Goal: Task Accomplishment & Management: Use online tool/utility

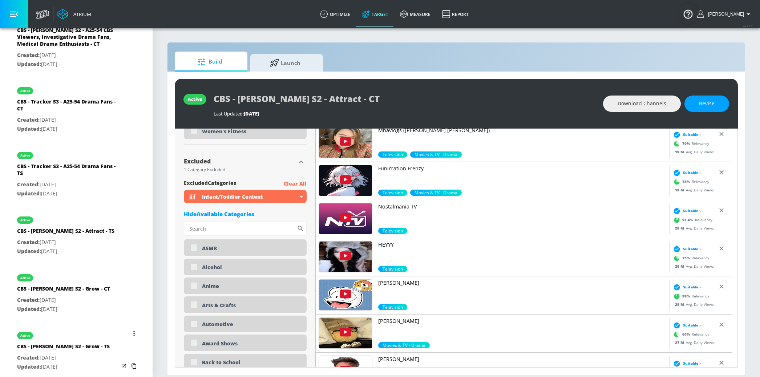
scroll to position [1050, 0]
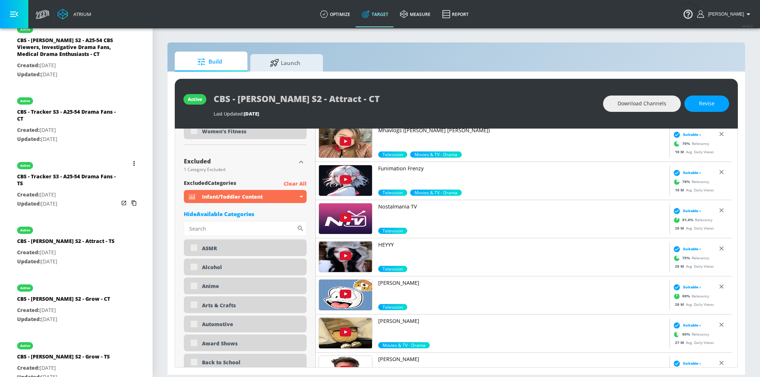
click at [100, 176] on div "CBS - Tracker S3 - A25-54 Drama Fans - TS" at bounding box center [68, 181] width 102 height 17
type input "CBS - Tracker S3 - A25-54 Drama Fans - TS"
type input "videos"
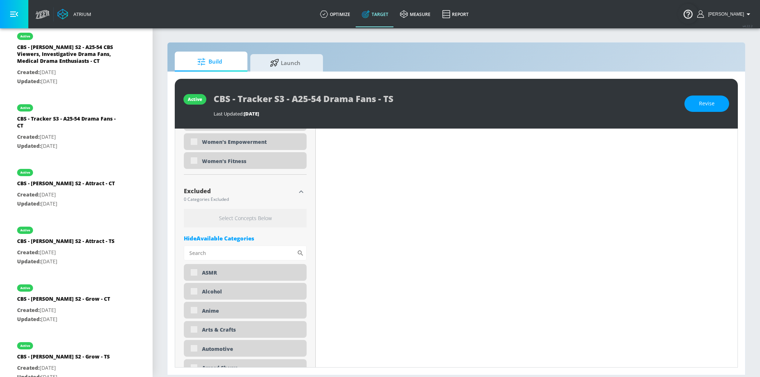
scroll to position [2394, 0]
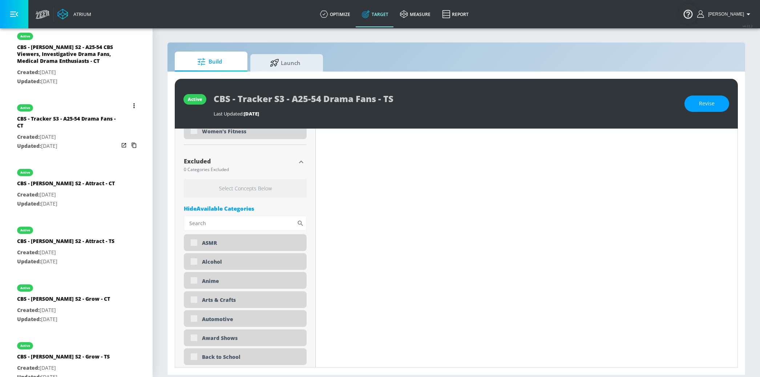
type input "0.5"
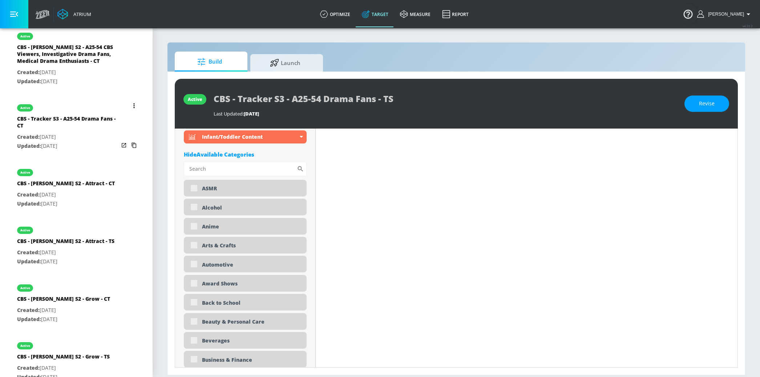
scroll to position [2335, 0]
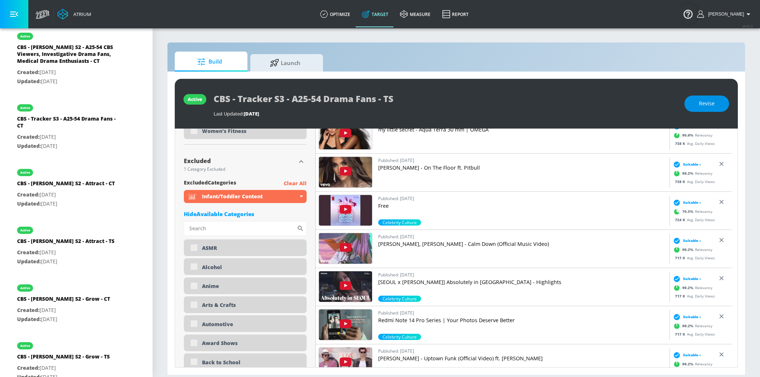
click at [714, 108] on span "Revise" at bounding box center [707, 103] width 16 height 9
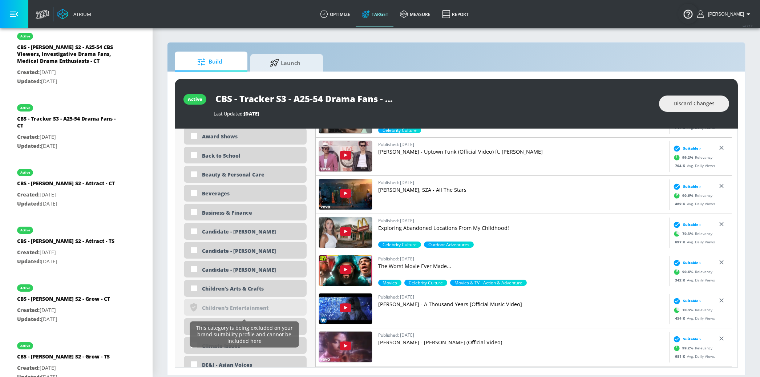
scroll to position [2542, 0]
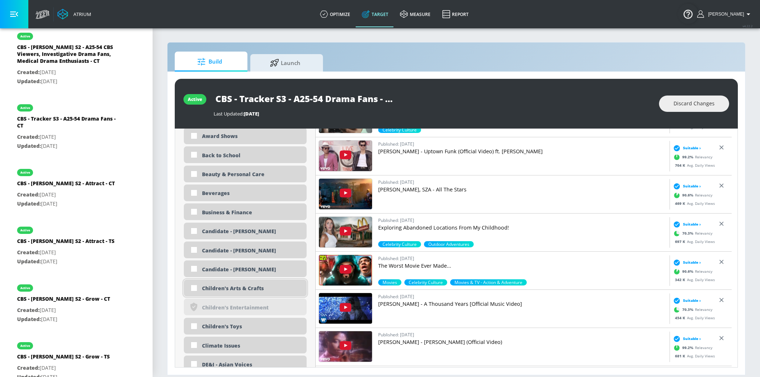
click at [250, 289] on div "Children's Arts & Crafts" at bounding box center [251, 288] width 99 height 7
checkbox input "true"
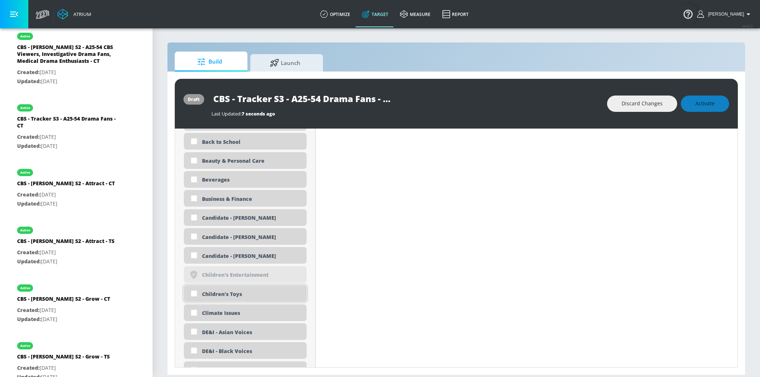
scroll to position [2545, 0]
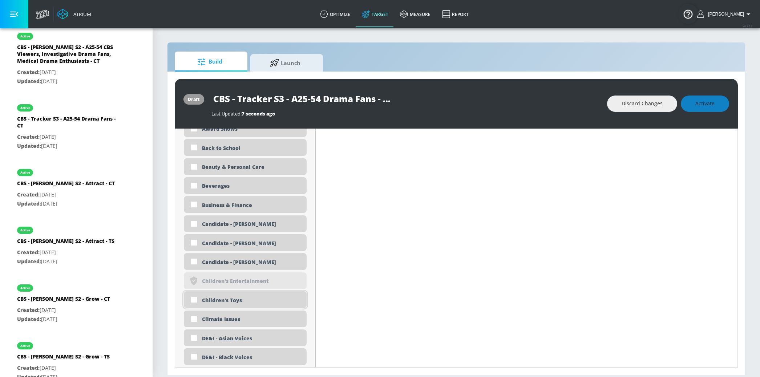
click at [238, 301] on div "Children's Toys" at bounding box center [251, 300] width 99 height 7
checkbox input "true"
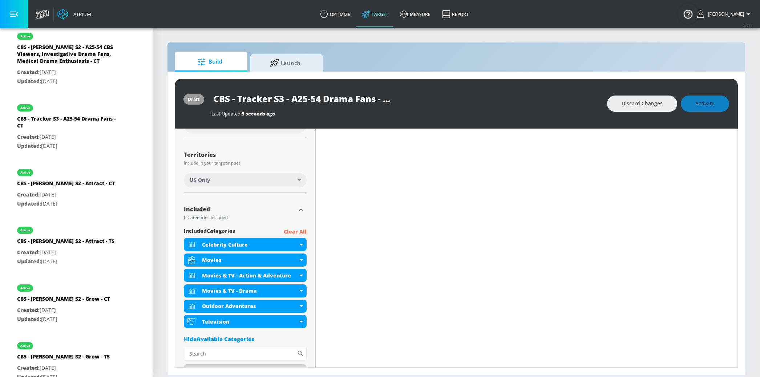
scroll to position [170, 0]
click at [696, 107] on span "Activate" at bounding box center [705, 103] width 19 height 9
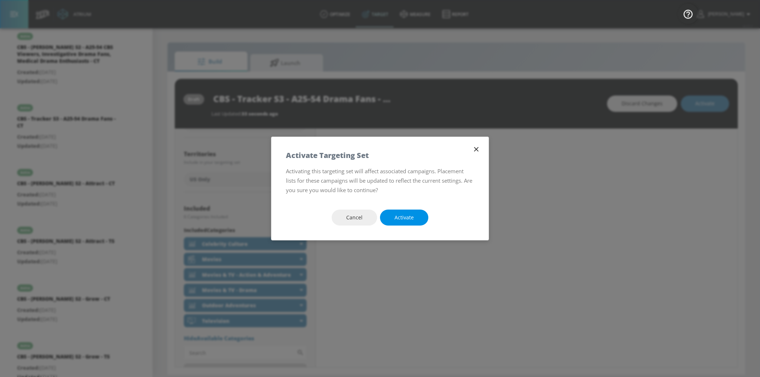
drag, startPoint x: 400, startPoint y: 219, endPoint x: 388, endPoint y: 216, distance: 12.0
click at [400, 219] on span "Activate" at bounding box center [404, 217] width 19 height 9
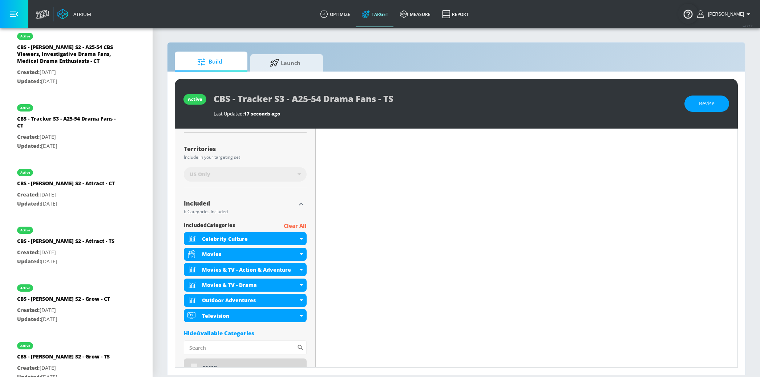
scroll to position [181, 0]
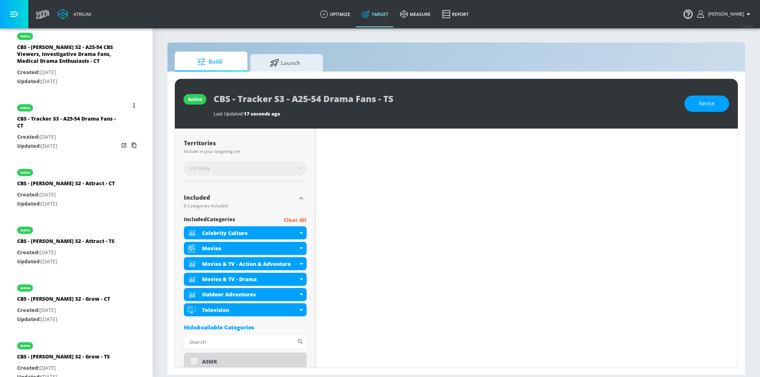
click at [66, 133] on p "Created: [DATE]" at bounding box center [68, 137] width 102 height 9
type input "CBS - Tracker S3 - A25-54 Drama Fans - CT"
type input "channels"
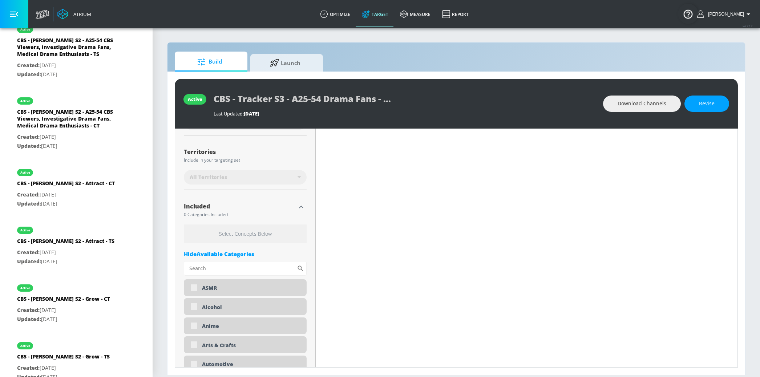
scroll to position [190, 0]
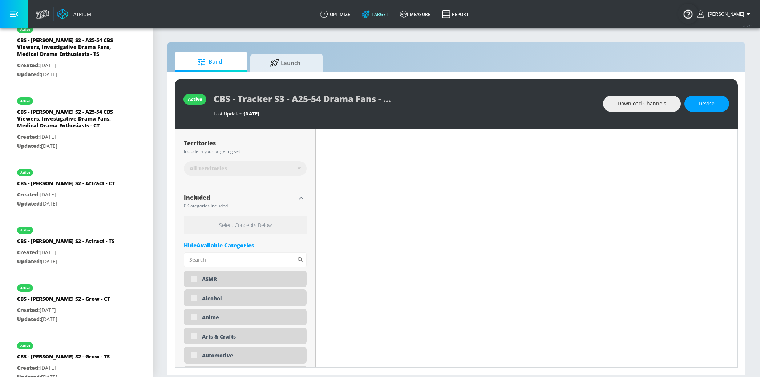
type input "0.5"
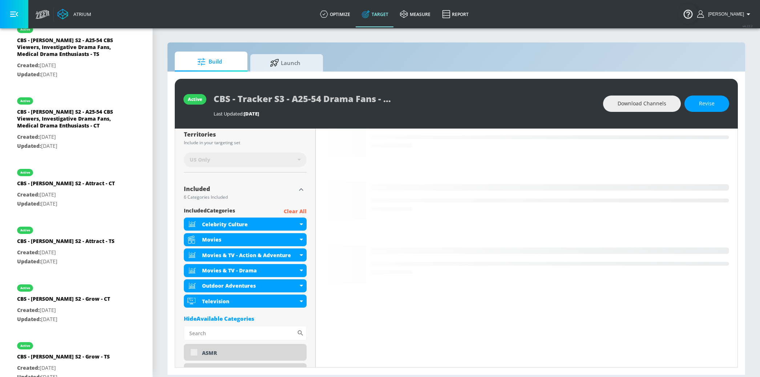
scroll to position [181, 0]
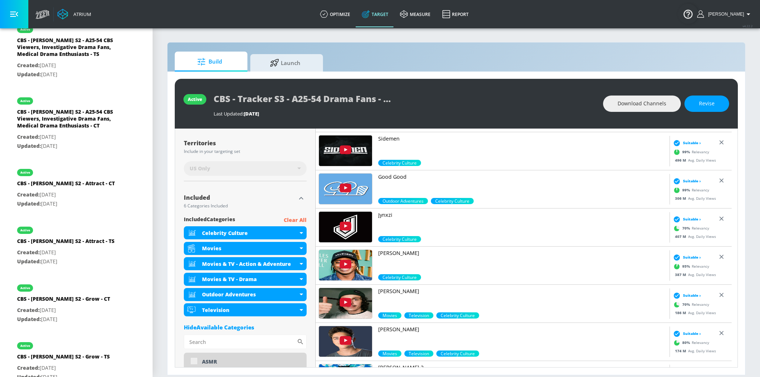
click at [715, 105] on button "Revise" at bounding box center [707, 104] width 45 height 16
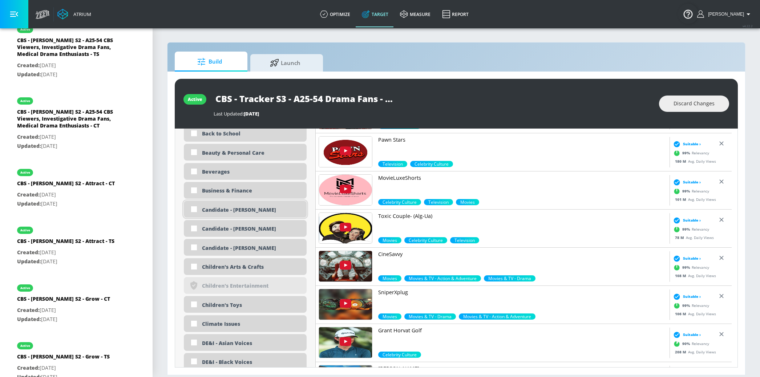
scroll to position [525, 0]
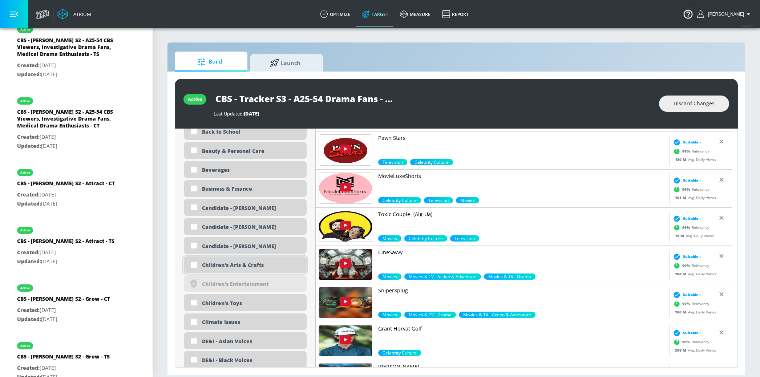
drag, startPoint x: 237, startPoint y: 261, endPoint x: 234, endPoint y: 265, distance: 4.4
click at [237, 261] on div "Children's Arts & Crafts" at bounding box center [245, 265] width 123 height 17
checkbox input "true"
click at [228, 303] on div "Children's Toys" at bounding box center [251, 303] width 99 height 7
checkbox input "true"
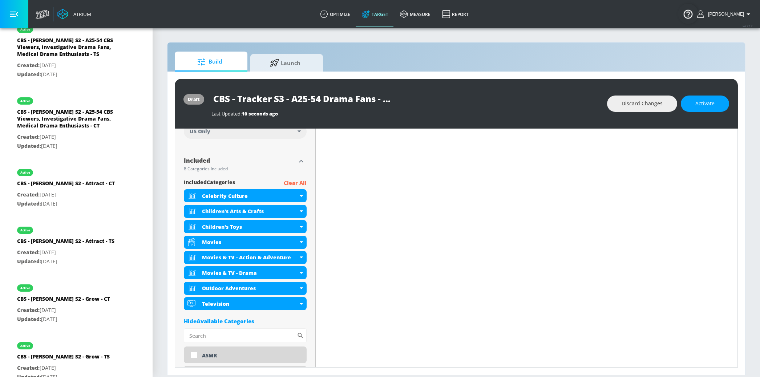
scroll to position [217, 0]
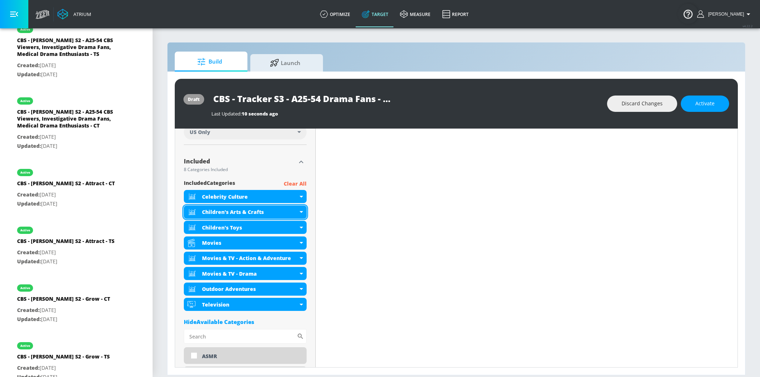
click at [280, 211] on div "Children's Arts & Crafts" at bounding box center [250, 212] width 96 height 7
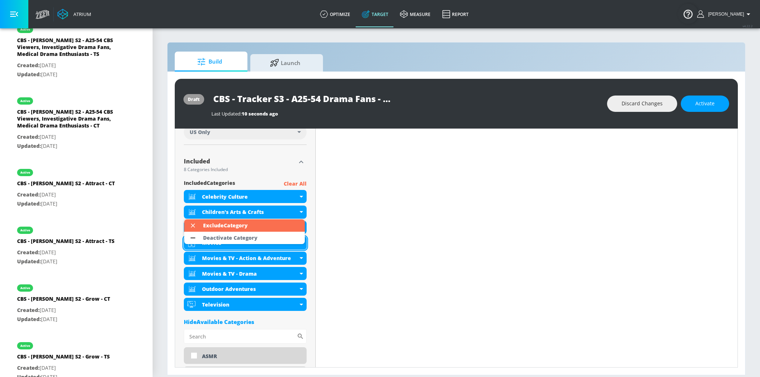
click at [259, 225] on li "Exclude Category" at bounding box center [244, 225] width 121 height 12
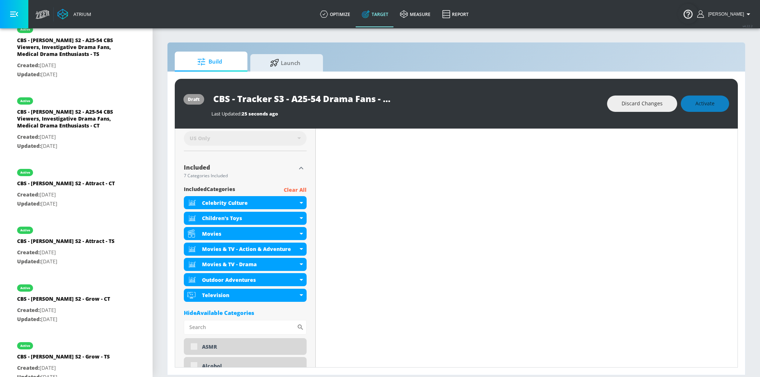
scroll to position [224, 0]
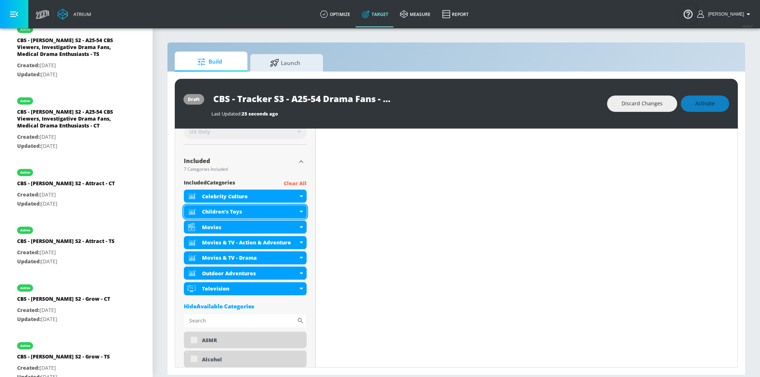
click at [274, 214] on div "Children's Toys" at bounding box center [250, 211] width 96 height 7
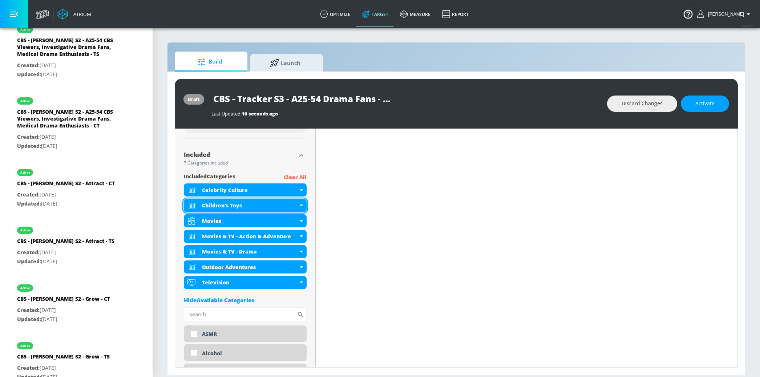
scroll to position [217, 0]
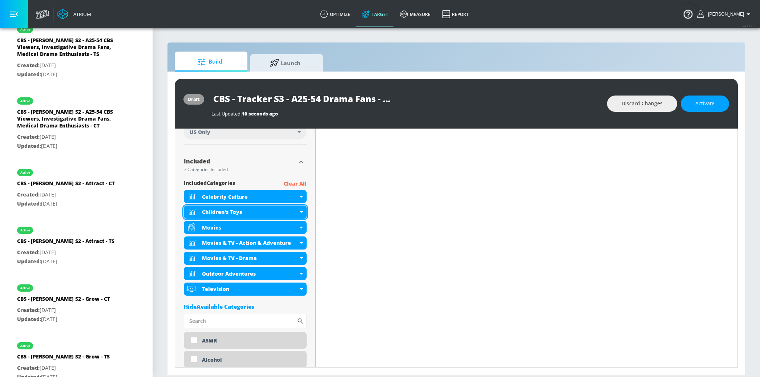
click at [300, 213] on div "Children's Toys" at bounding box center [245, 212] width 123 height 13
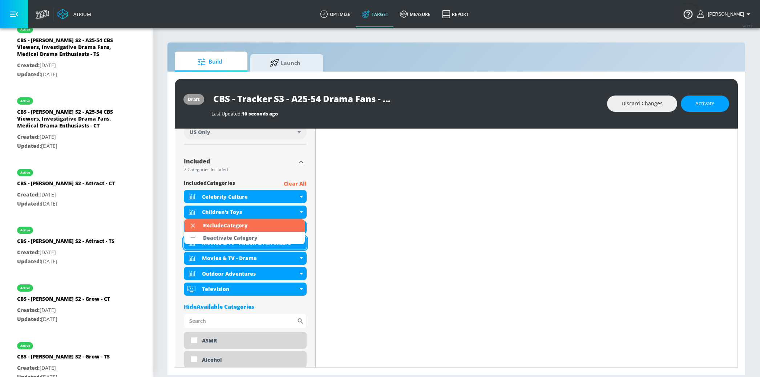
click at [255, 226] on li "Exclude Category" at bounding box center [244, 225] width 121 height 12
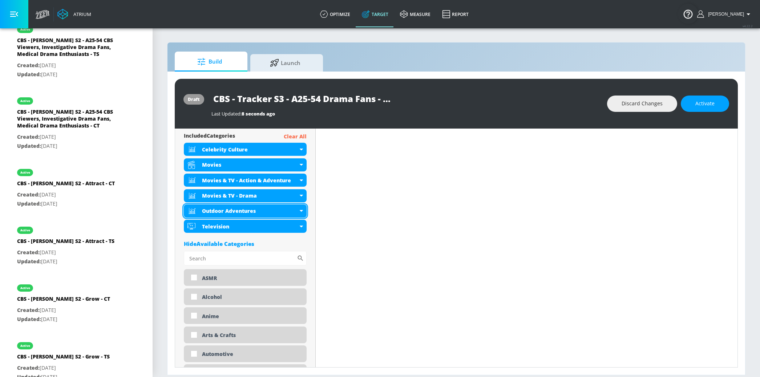
scroll to position [253, 0]
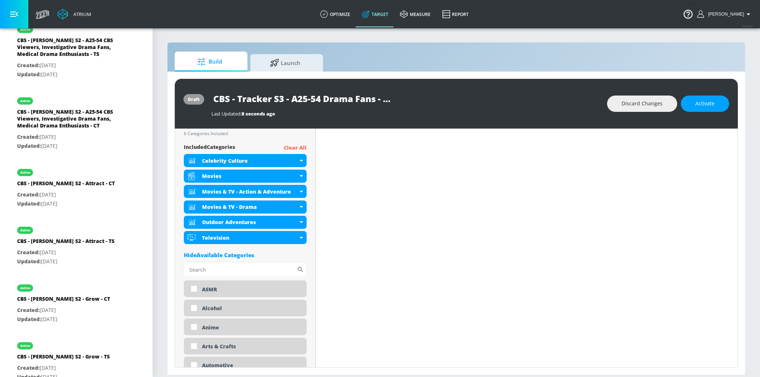
click at [247, 257] on div "Hide Available Categories" at bounding box center [245, 254] width 123 height 7
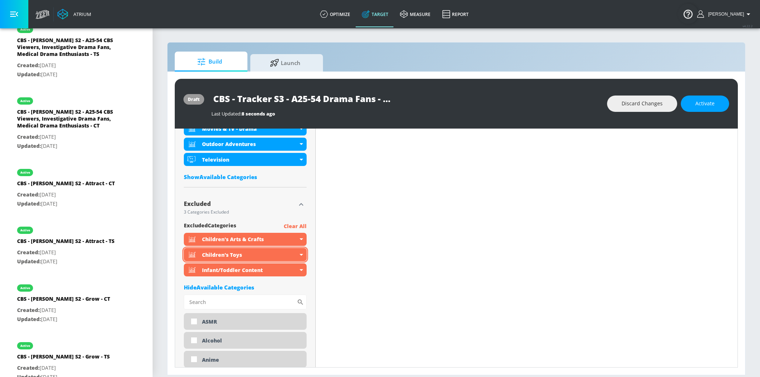
scroll to position [350, 0]
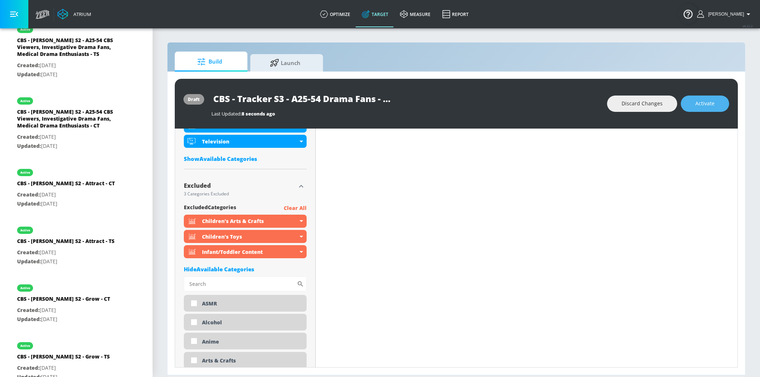
click at [719, 104] on button "Activate" at bounding box center [705, 104] width 48 height 16
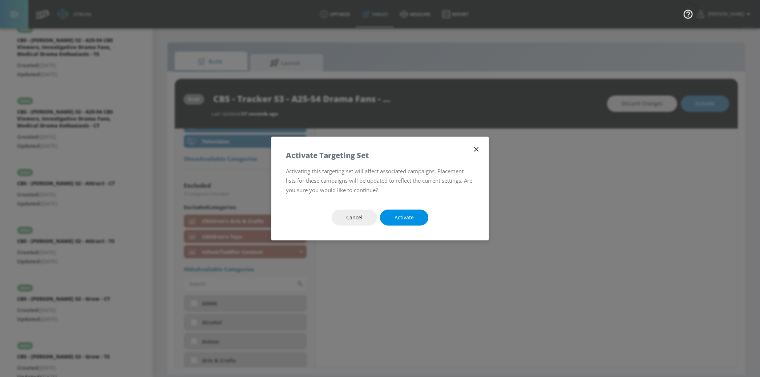
click at [418, 218] on button "Activate" at bounding box center [404, 218] width 48 height 16
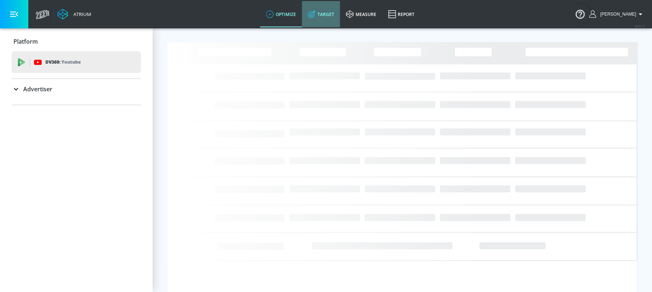
click at [327, 23] on link "Target" at bounding box center [321, 14] width 38 height 26
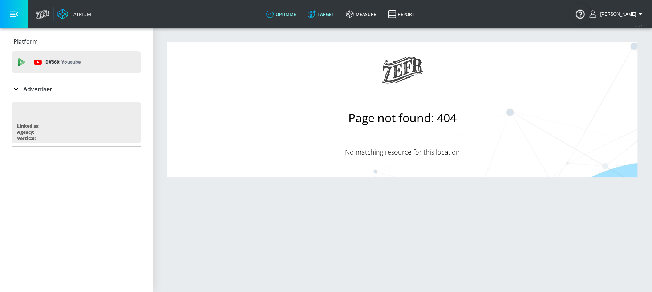
click at [285, 20] on link "optimize" at bounding box center [281, 14] width 42 height 26
click at [42, 92] on p "Advertiser" at bounding box center [37, 89] width 29 height 8
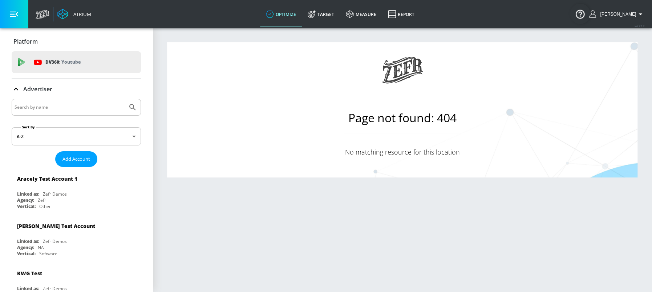
click at [44, 107] on input "Search by name" at bounding box center [70, 106] width 110 height 9
type input "visit seattle"
click at [125, 99] on button "Submit Search" at bounding box center [133, 107] width 16 height 16
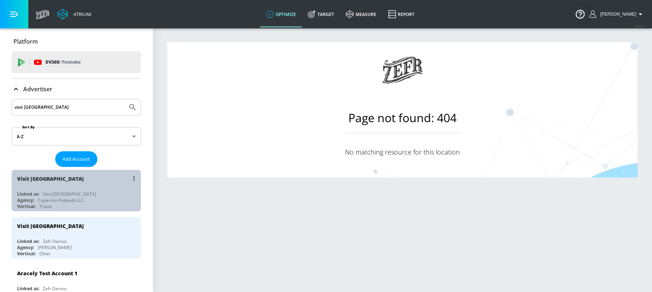
click at [77, 197] on div "Copacino+Fujikado LLC" at bounding box center [61, 200] width 47 height 6
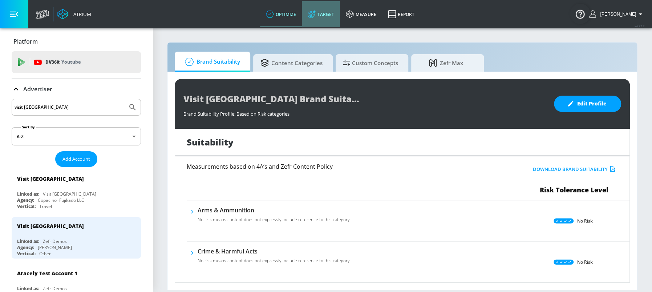
click at [329, 21] on link "Target" at bounding box center [321, 14] width 38 height 26
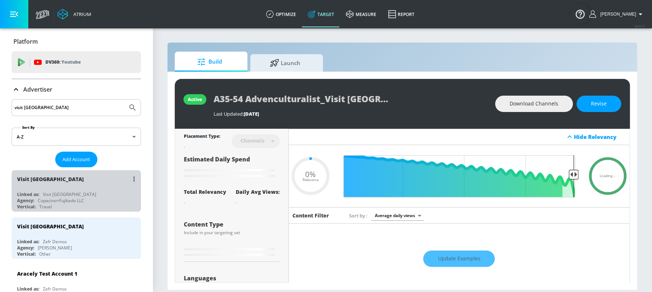
click at [68, 193] on div "Linked as: Visit Seattle" at bounding box center [78, 194] width 122 height 6
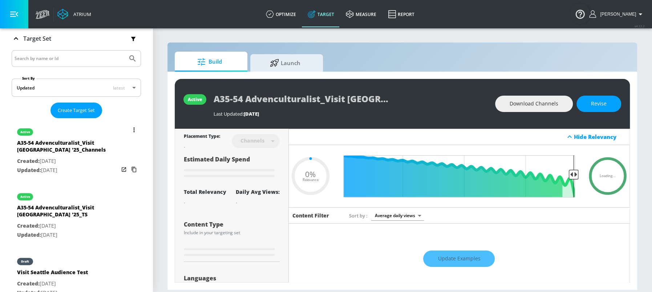
scroll to position [121, 0]
type input "0.15"
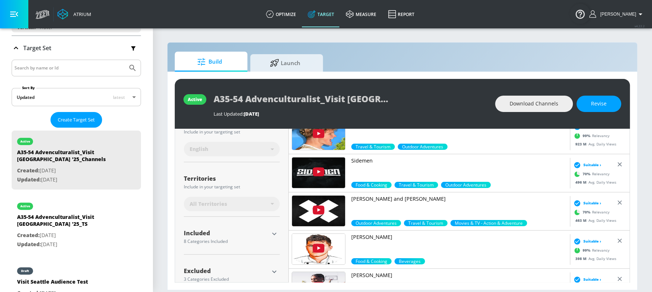
scroll to position [161, 0]
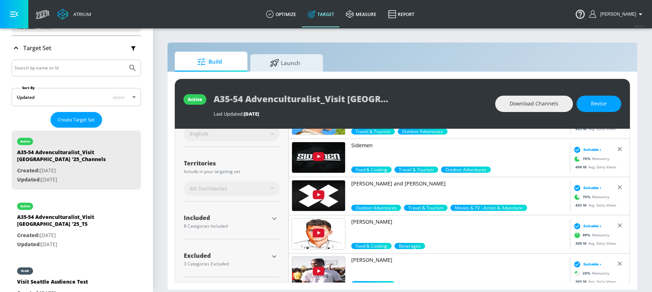
click at [275, 256] on icon "button" at bounding box center [274, 256] width 4 height 3
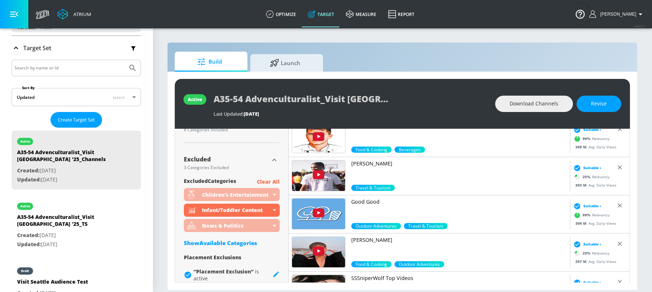
scroll to position [258, 0]
